Goal: Find specific page/section: Find specific page/section

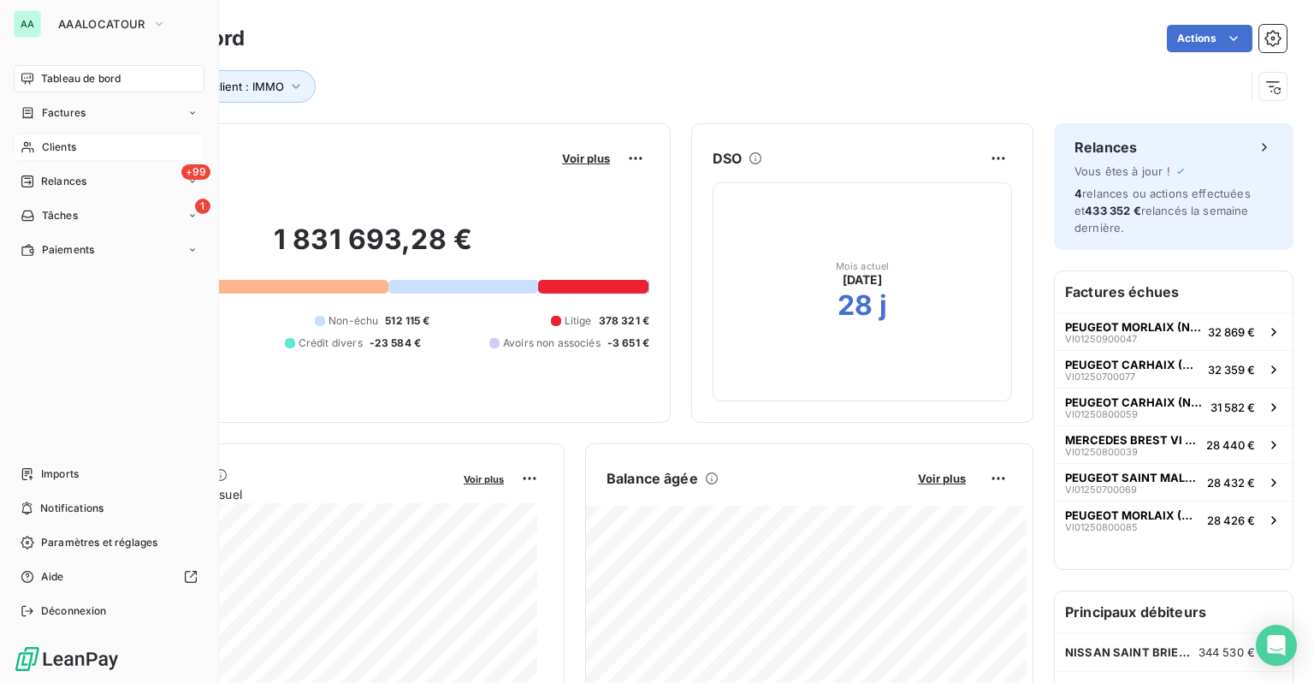
click at [56, 152] on span "Clients" at bounding box center [59, 146] width 34 height 15
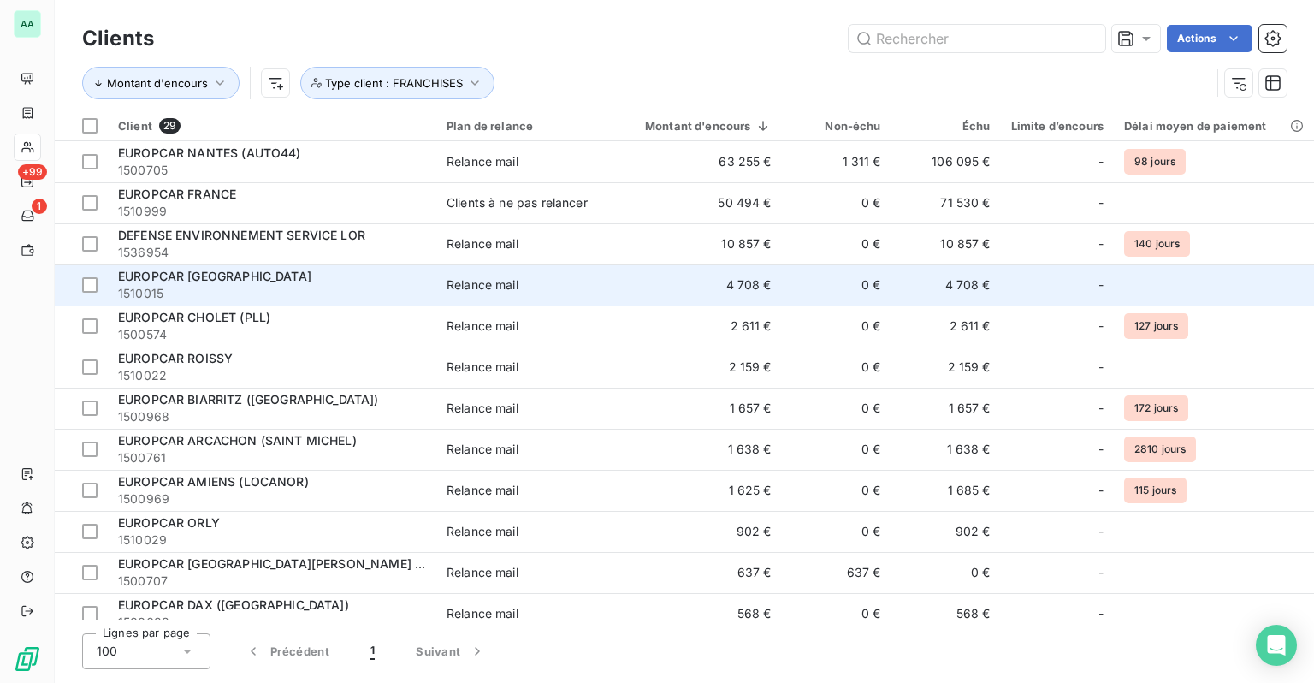
click at [202, 285] on span "1510015" at bounding box center [272, 293] width 308 height 17
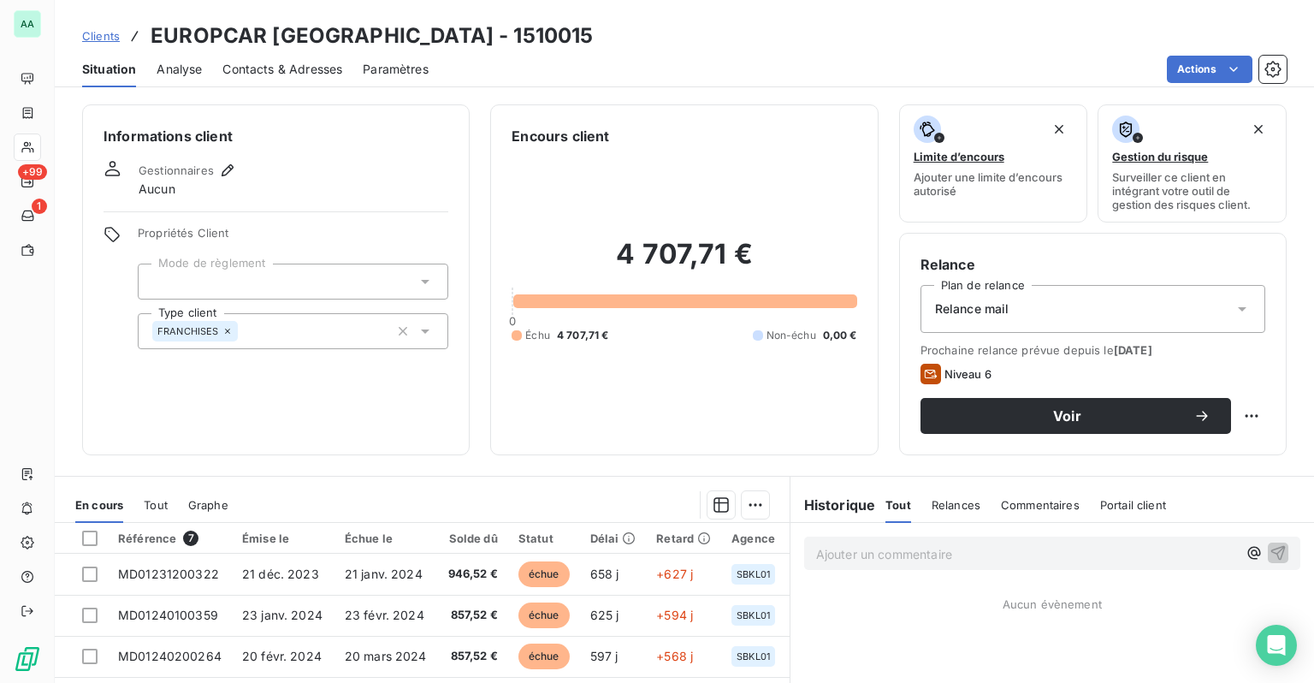
click at [105, 40] on span "Clients" at bounding box center [101, 36] width 38 height 14
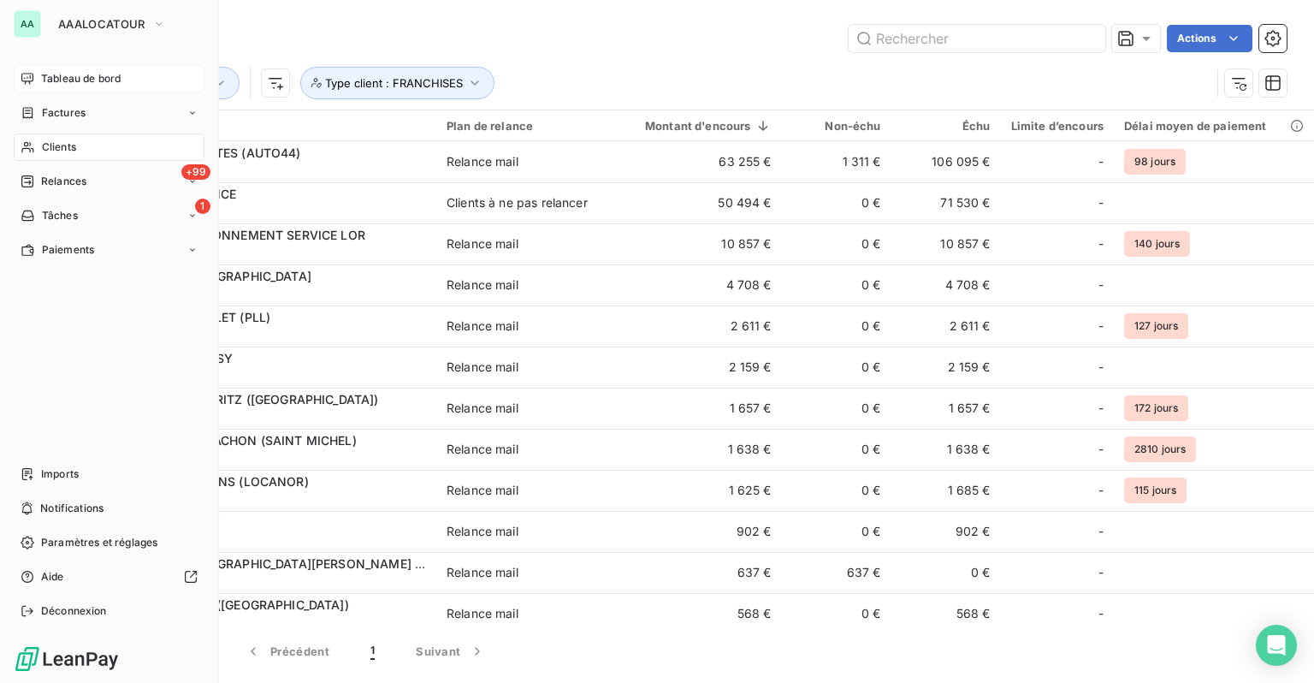
click at [65, 88] on div "Tableau de bord" at bounding box center [109, 78] width 191 height 27
